Goal: Task Accomplishment & Management: Manage account settings

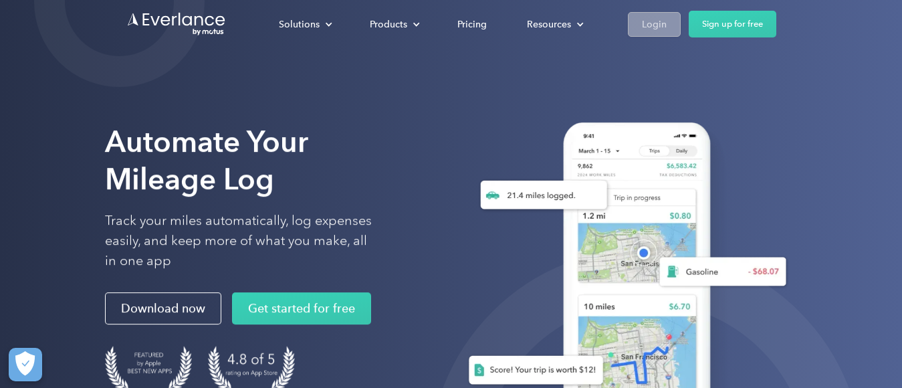
click at [654, 21] on div "Login" at bounding box center [654, 24] width 25 height 17
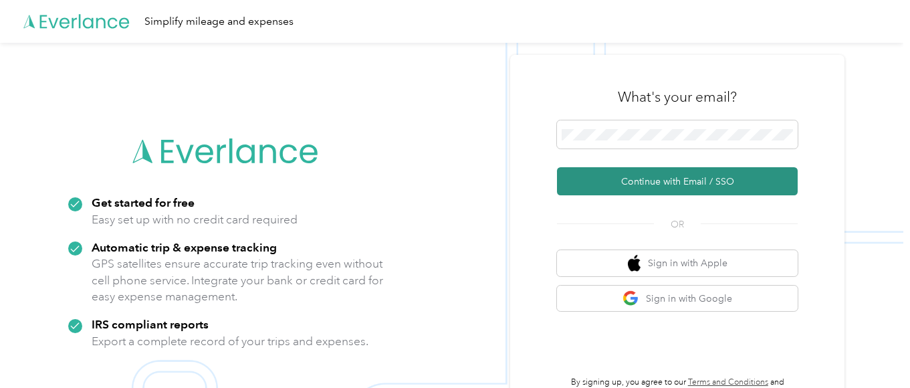
click at [684, 176] on button "Continue with Email / SSO" at bounding box center [677, 181] width 241 height 28
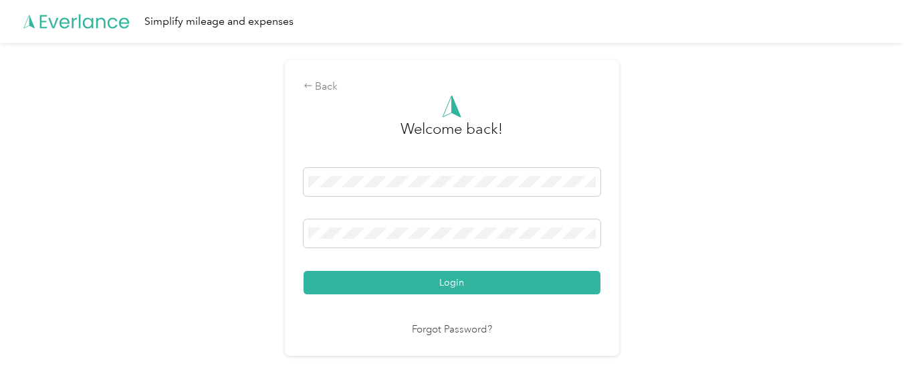
click at [303, 271] on button "Login" at bounding box center [451, 282] width 297 height 23
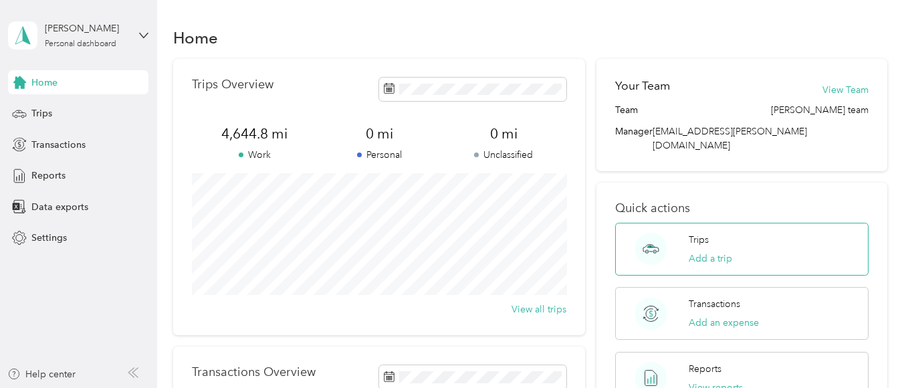
click at [748, 235] on div "Trips Add a trip" at bounding box center [741, 249] width 253 height 53
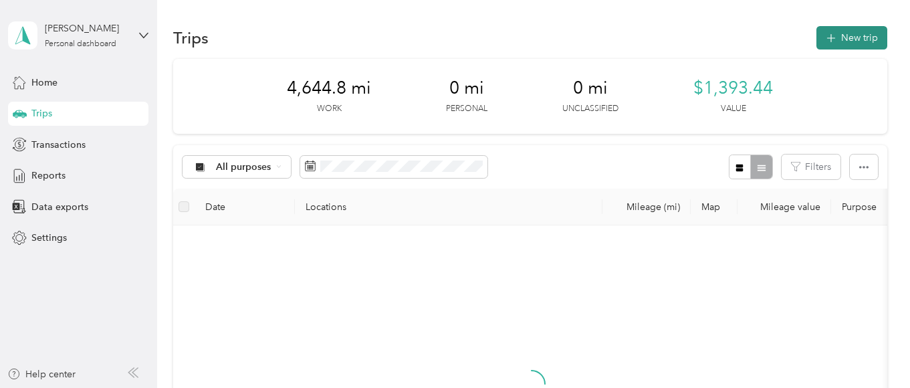
click at [872, 31] on button "New trip" at bounding box center [851, 37] width 71 height 23
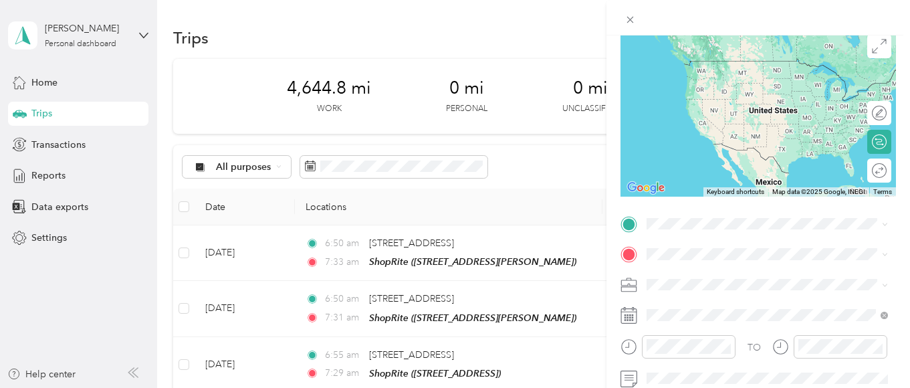
scroll to position [114, 0]
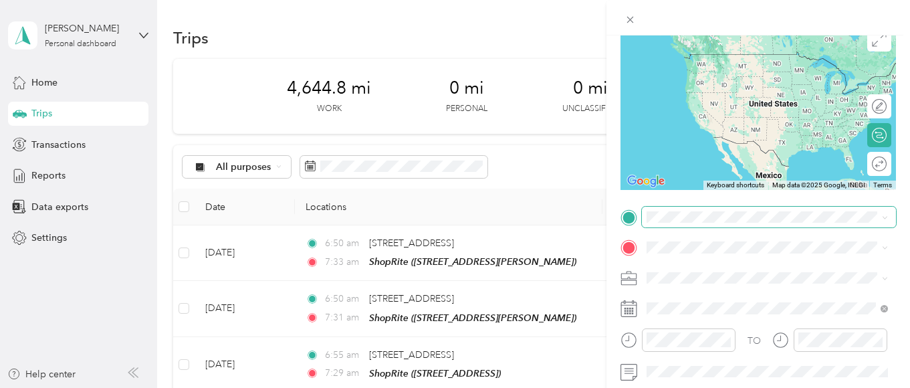
click at [645, 217] on span at bounding box center [769, 217] width 254 height 21
click at [642, 217] on span at bounding box center [769, 217] width 254 height 21
click at [774, 60] on span "[STREET_ADDRESS][US_STATE]" at bounding box center [739, 54] width 134 height 12
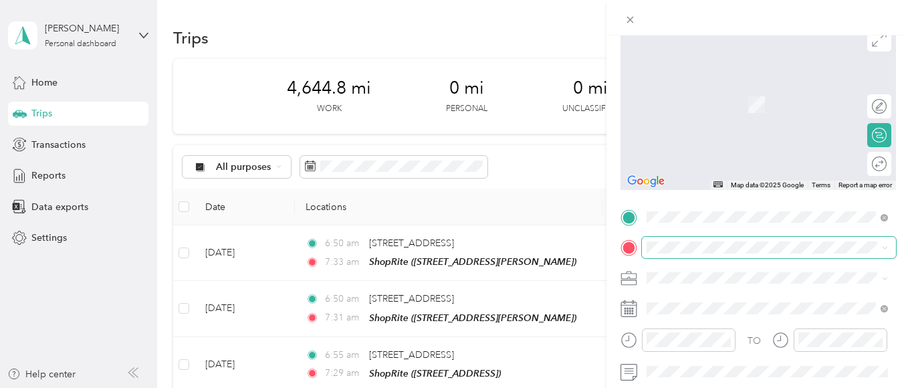
click at [651, 239] on span at bounding box center [769, 247] width 254 height 21
click at [727, 154] on span "[STREET_ADDRESS]" at bounding box center [714, 155] width 85 height 11
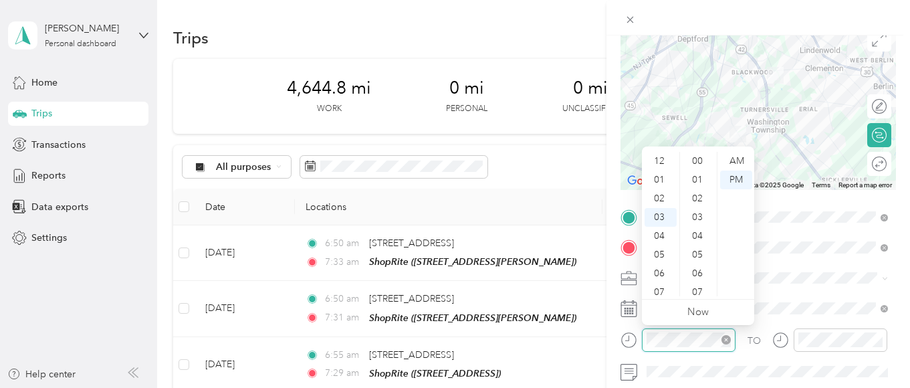
scroll to position [978, 0]
click at [661, 237] on div "07" at bounding box center [660, 237] width 32 height 19
click at [717, 155] on ul "AM PM" at bounding box center [734, 224] width 37 height 144
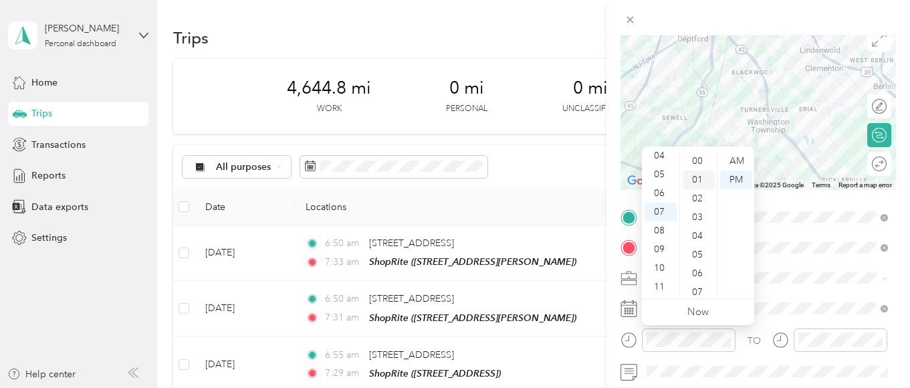
click at [691, 179] on div "01" at bounding box center [698, 179] width 32 height 19
click at [739, 160] on div "AM" at bounding box center [736, 161] width 32 height 19
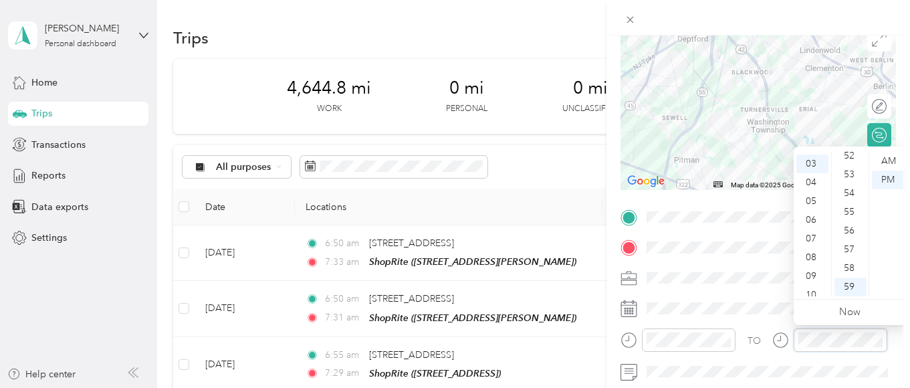
scroll to position [55, 0]
click at [811, 236] on div "07" at bounding box center [812, 237] width 32 height 19
click at [853, 267] on div "31" at bounding box center [850, 268] width 32 height 19
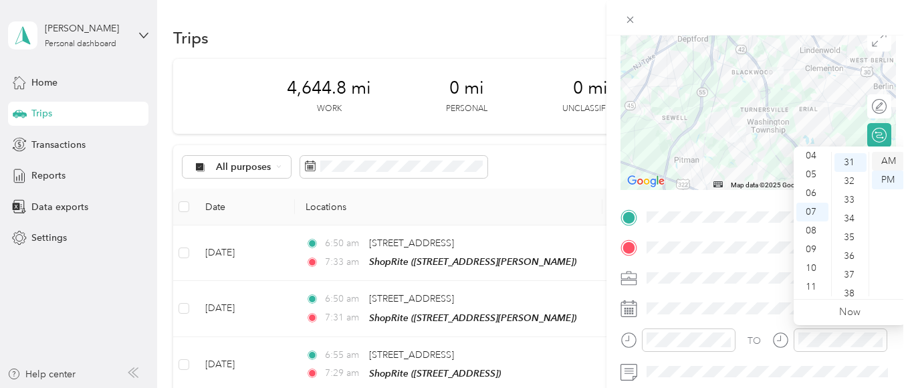
click at [886, 160] on div "AM" at bounding box center [888, 161] width 32 height 19
click at [906, 60] on form "New Trip Save This trip cannot be edited because it is either under review, app…" at bounding box center [757, 230] width 303 height 598
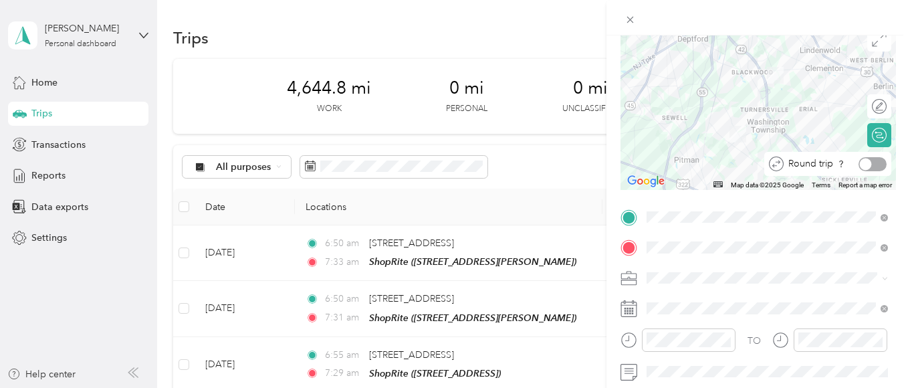
click at [878, 166] on div at bounding box center [872, 164] width 28 height 14
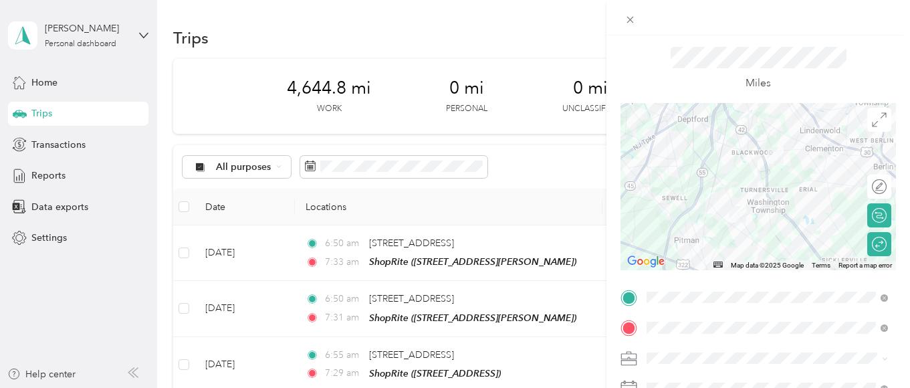
scroll to position [0, 0]
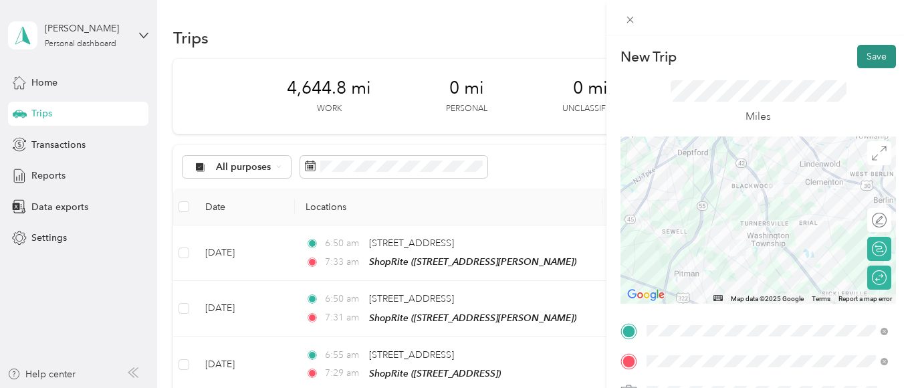
click at [866, 53] on button "Save" at bounding box center [876, 56] width 39 height 23
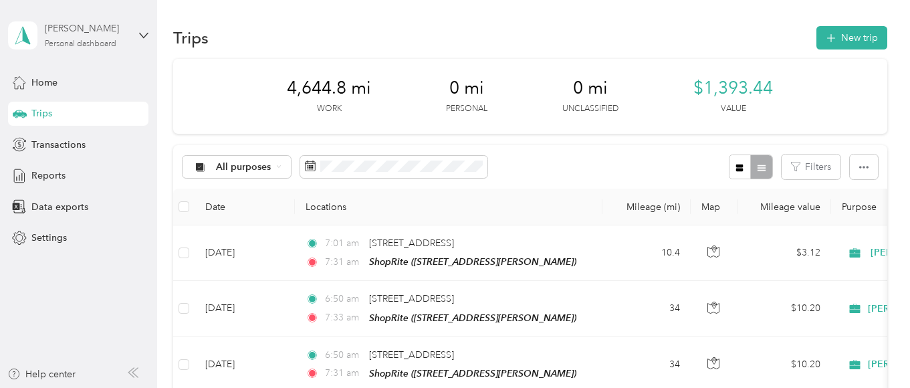
click at [94, 33] on div "[PERSON_NAME]" at bounding box center [87, 28] width 84 height 14
click at [58, 110] on div "Log out" at bounding box center [45, 110] width 51 height 14
